Goal: Task Accomplishment & Management: Complete application form

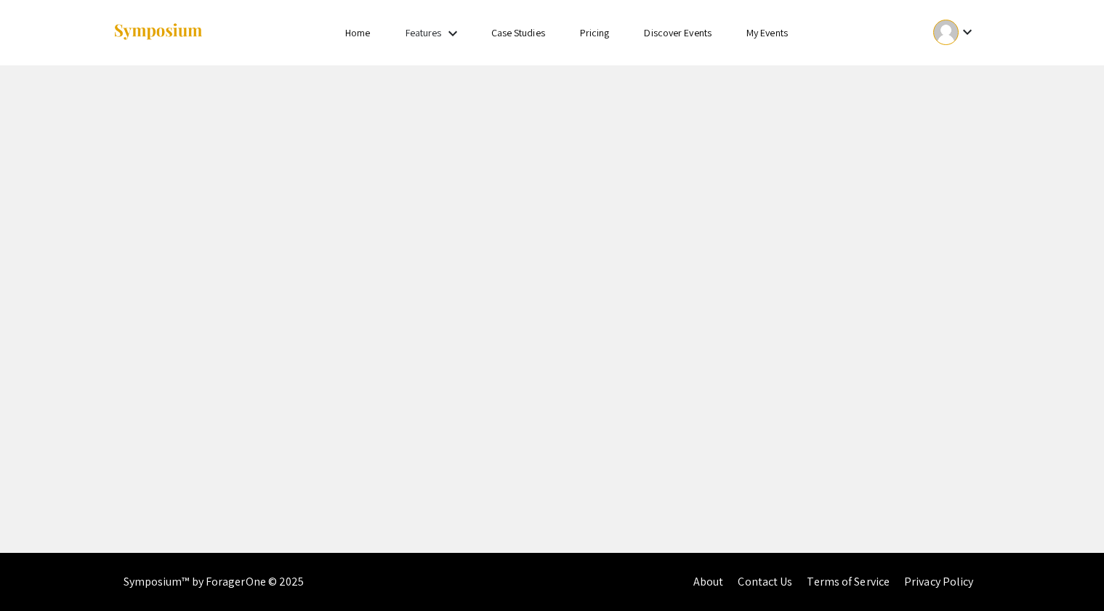
click at [954, 33] on div at bounding box center [946, 32] width 25 height 25
click at [952, 119] on button "My Submissions" at bounding box center [963, 106] width 89 height 35
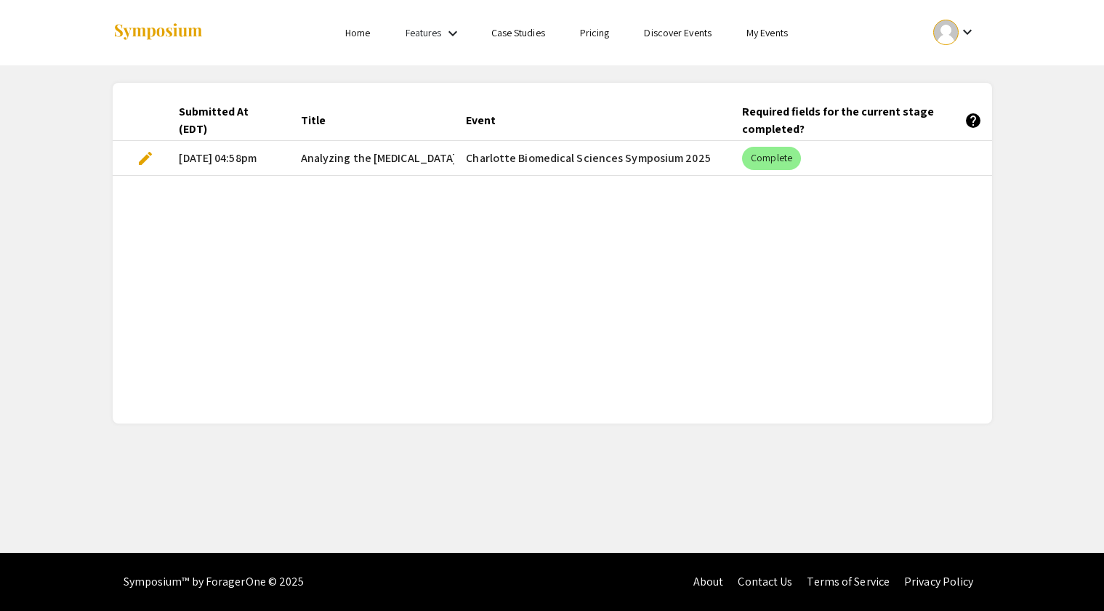
click at [140, 161] on span "edit" at bounding box center [145, 158] width 17 height 17
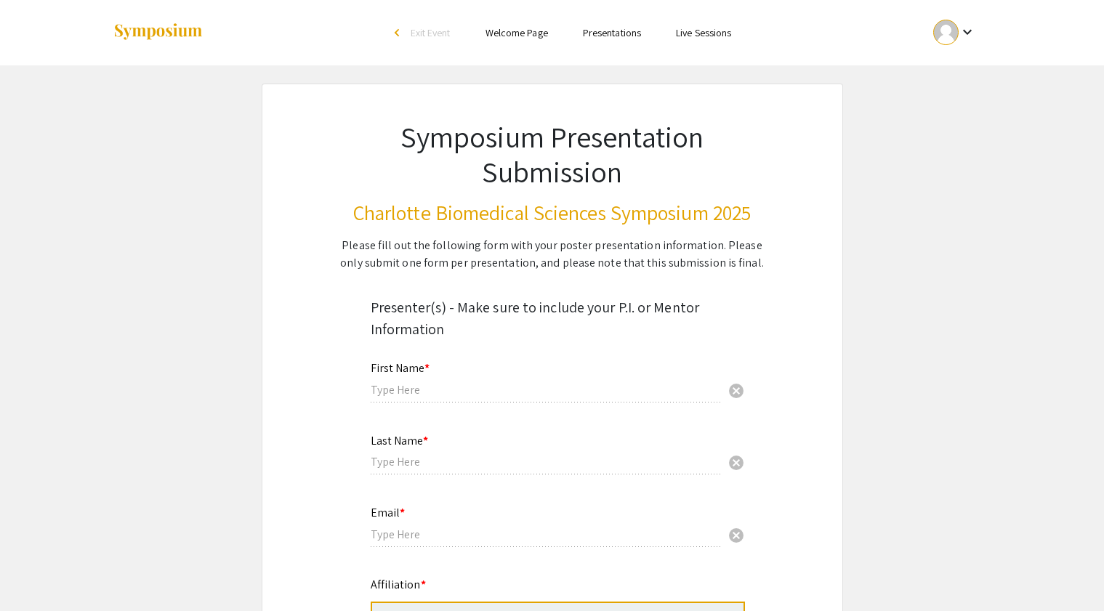
type input "Doaha"
type input "[PERSON_NAME]"
type input "[EMAIL_ADDRESS][DOMAIN_NAME]"
radio input "true"
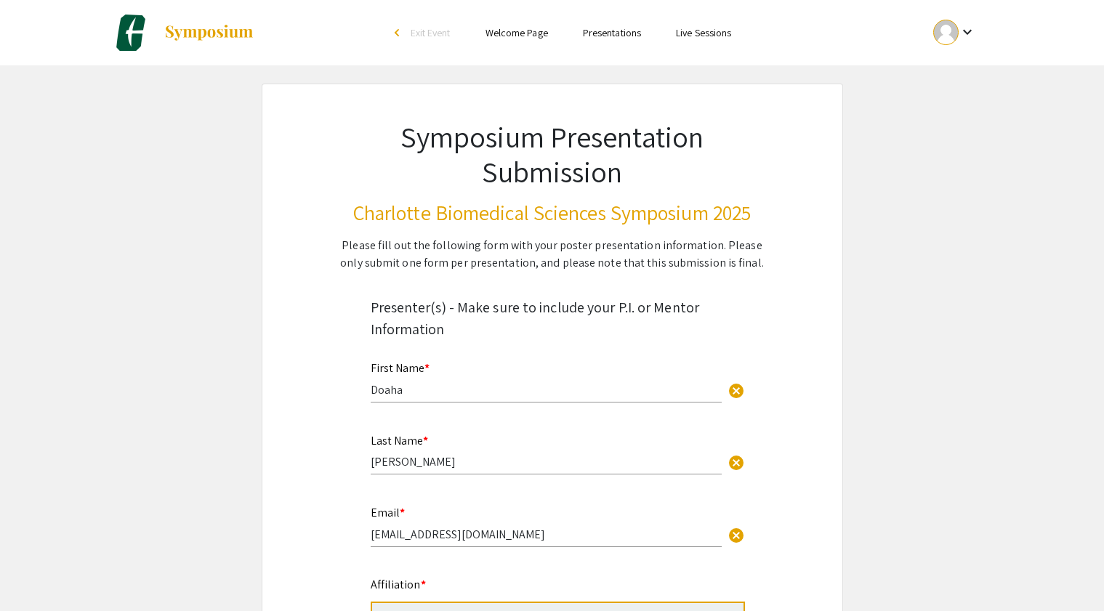
select select "custom"
type input "0"
select select "custom"
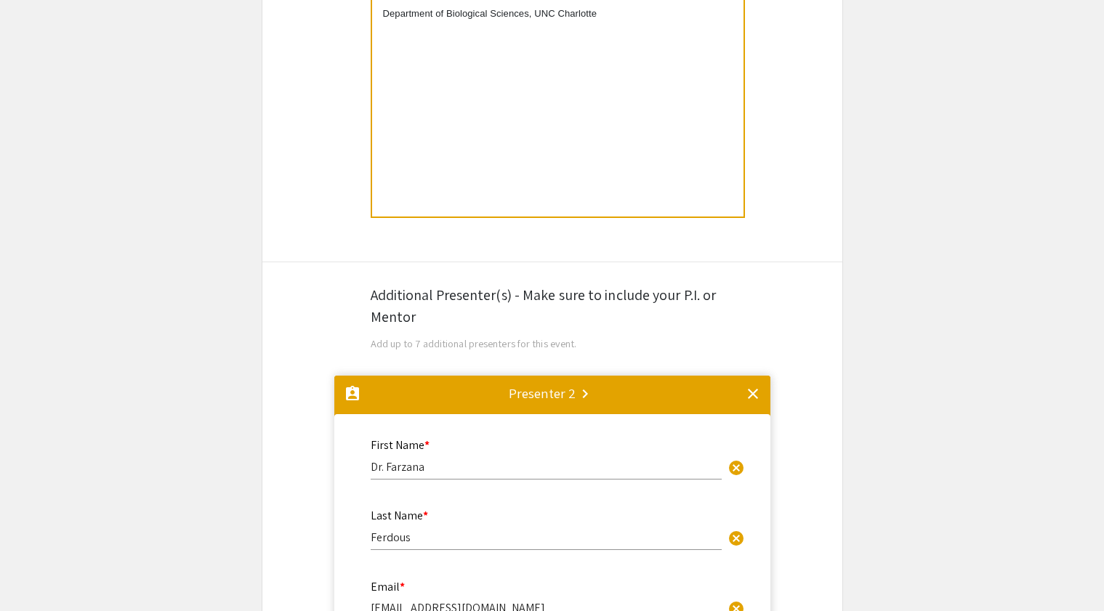
type input "1"
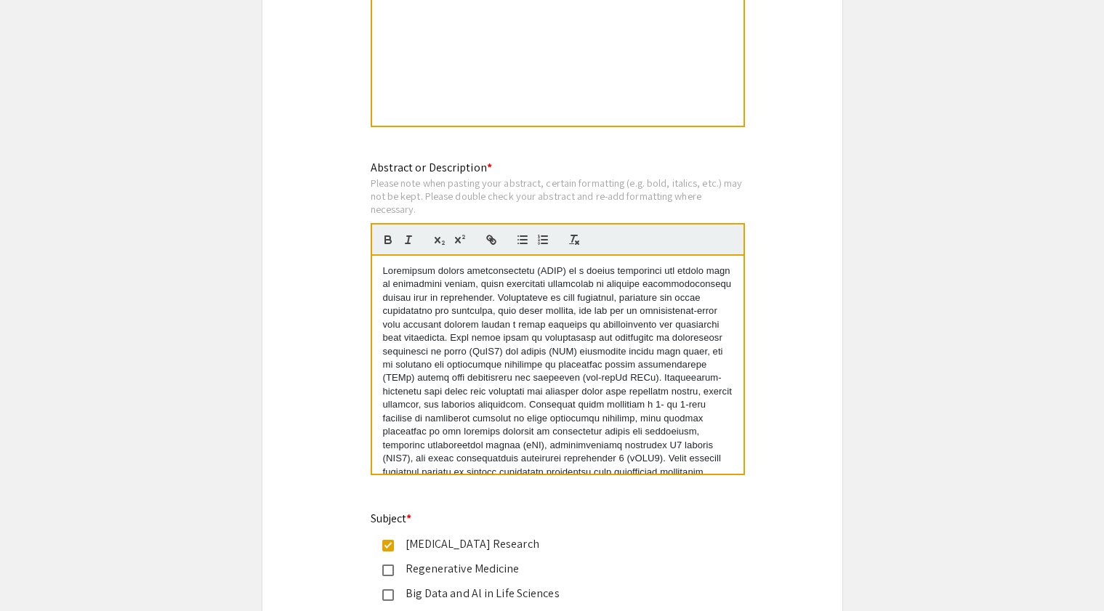
scroll to position [94, 0]
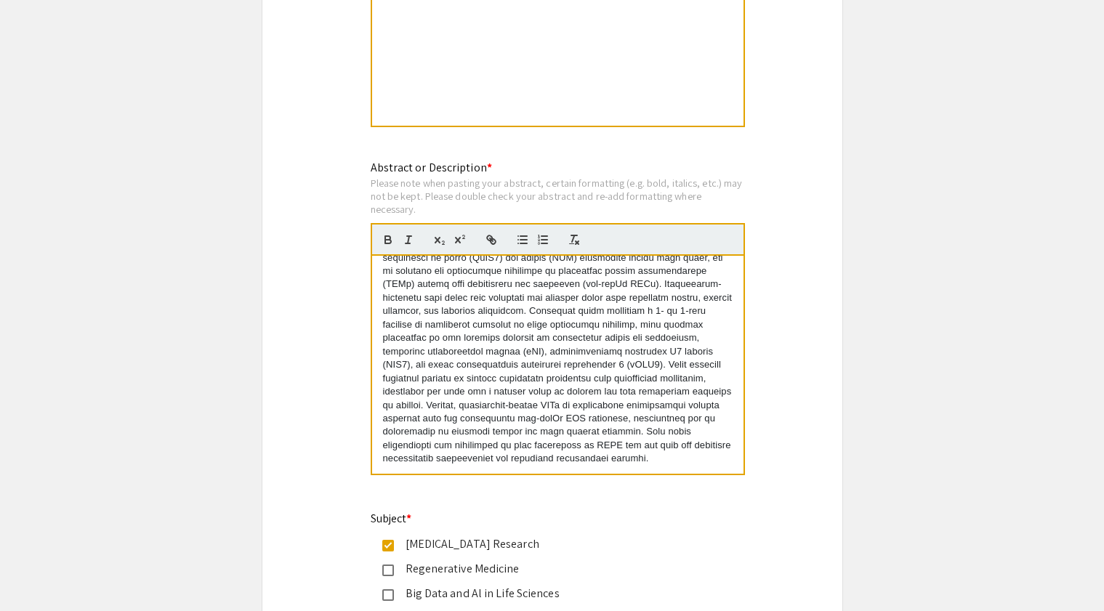
select select "auto"
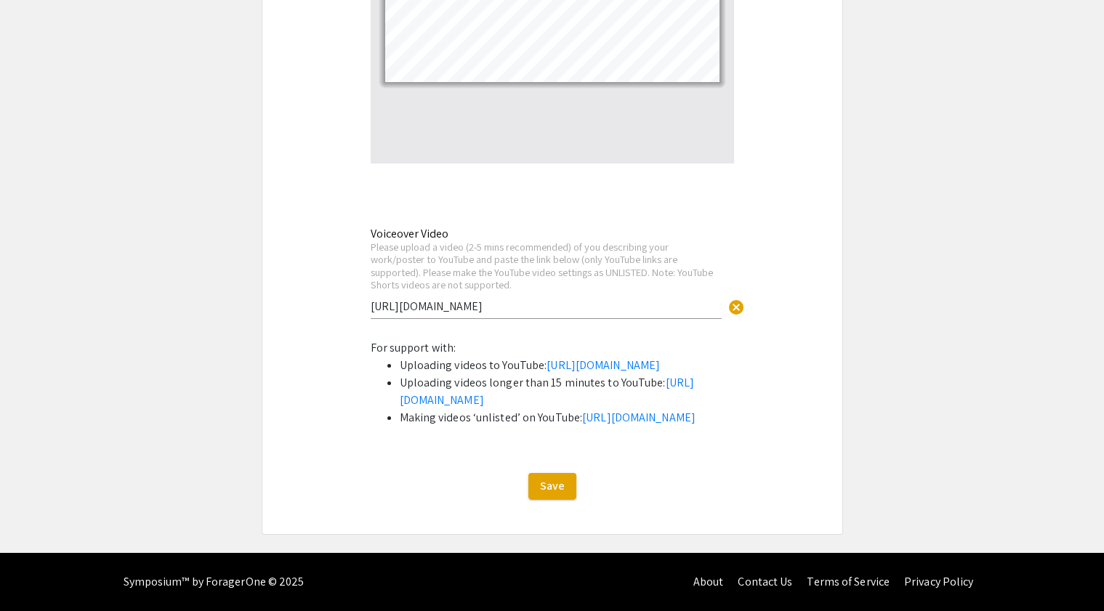
scroll to position [3829, 0]
drag, startPoint x: 545, startPoint y: 219, endPoint x: 340, endPoint y: 218, distance: 205.8
